Goal: Navigation & Orientation: Go to known website

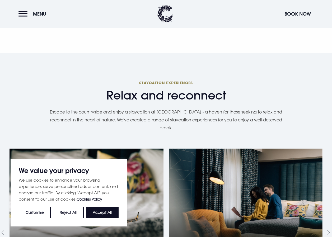
scroll to position [529, 0]
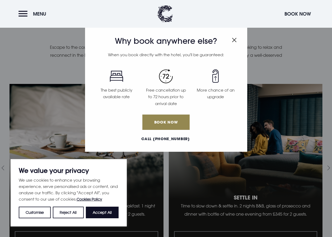
click at [236, 42] on img "Close modal" at bounding box center [234, 40] width 5 height 4
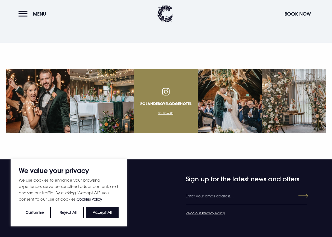
scroll to position [1994, 0]
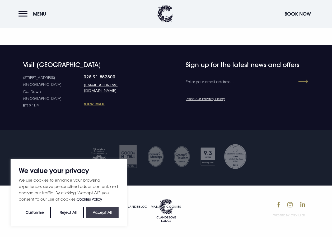
click at [101, 214] on button "Accept All" at bounding box center [102, 213] width 33 height 12
checkbox input "true"
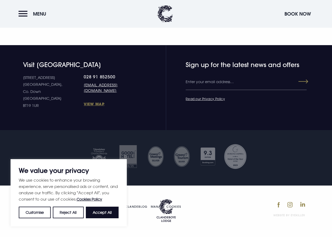
checkbox input "true"
